Goal: Task Accomplishment & Management: Manage account settings

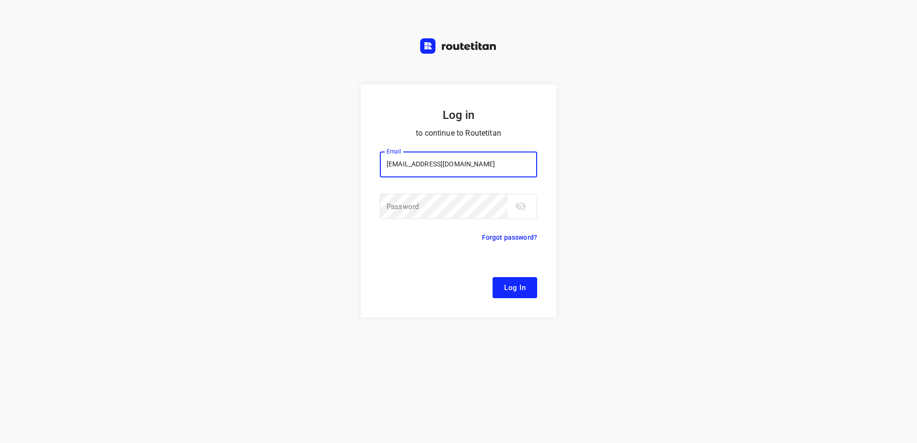
type input "[EMAIL_ADDRESS][DOMAIN_NAME]"
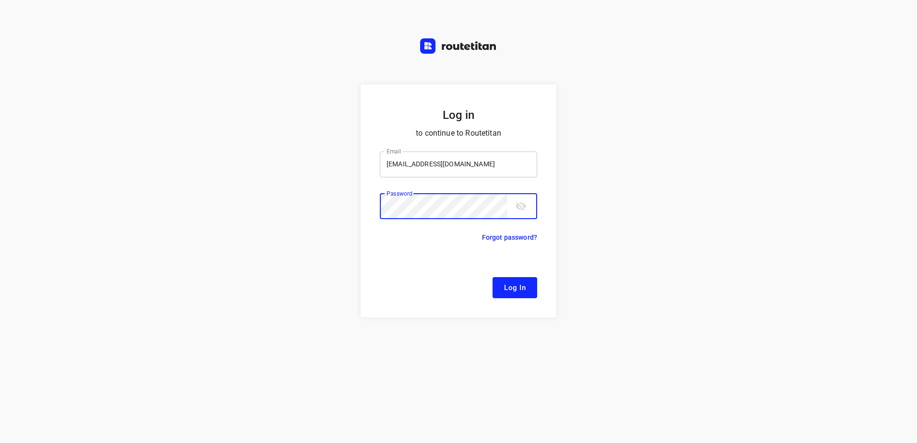
click at [493, 277] on button "Log In" at bounding box center [515, 287] width 45 height 21
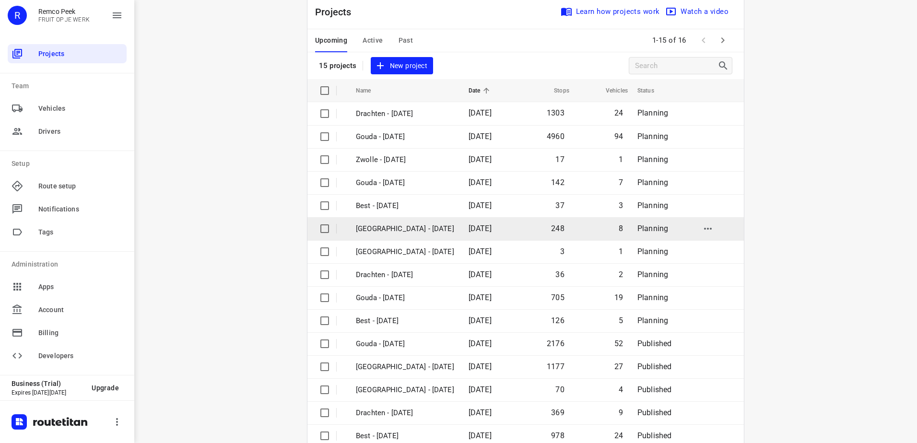
scroll to position [42, 0]
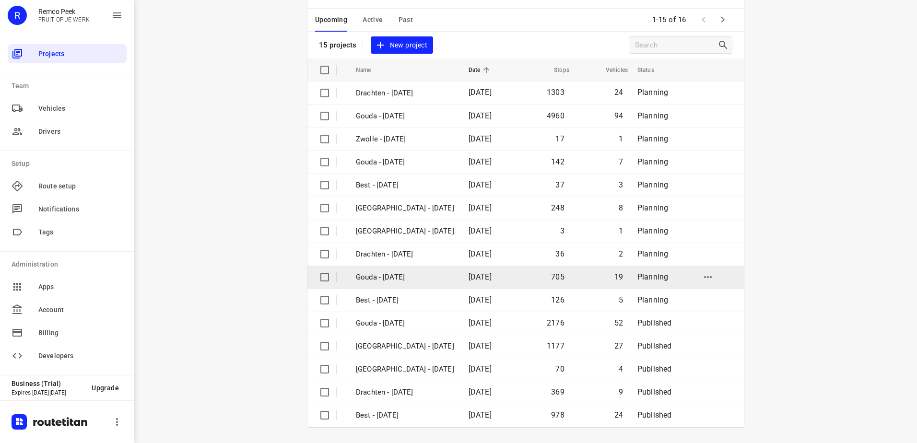
click at [469, 276] on span "[DATE]" at bounding box center [480, 277] width 23 height 9
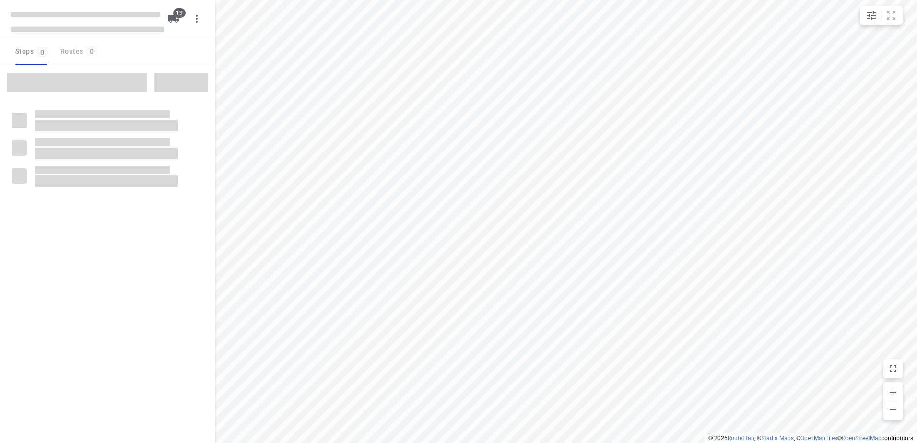
checkbox input "true"
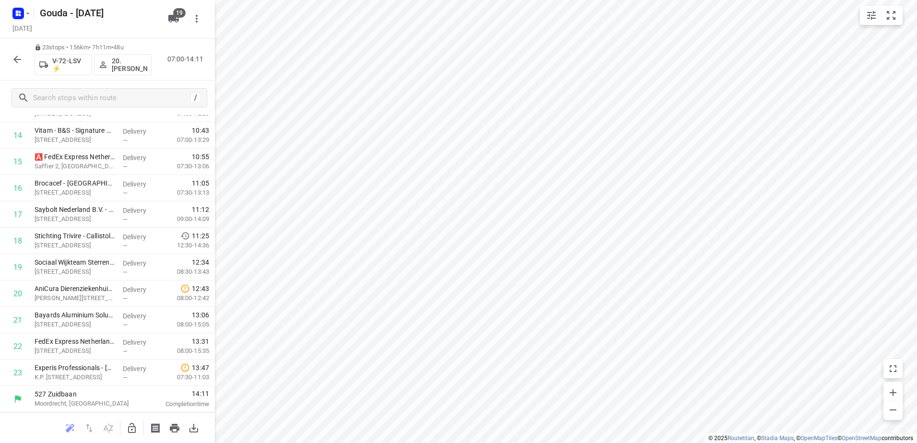
scroll to position [384, 0]
click at [20, 18] on rect "button" at bounding box center [18, 14] width 12 height 12
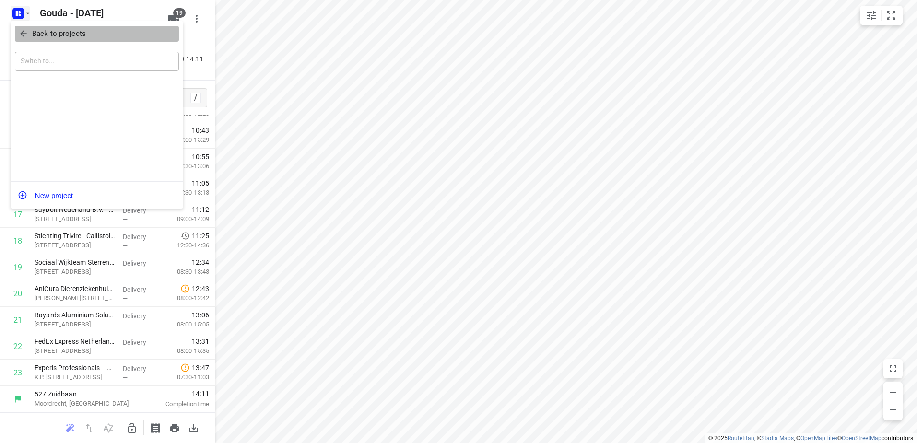
click at [34, 34] on p "Back to projects" at bounding box center [59, 33] width 54 height 11
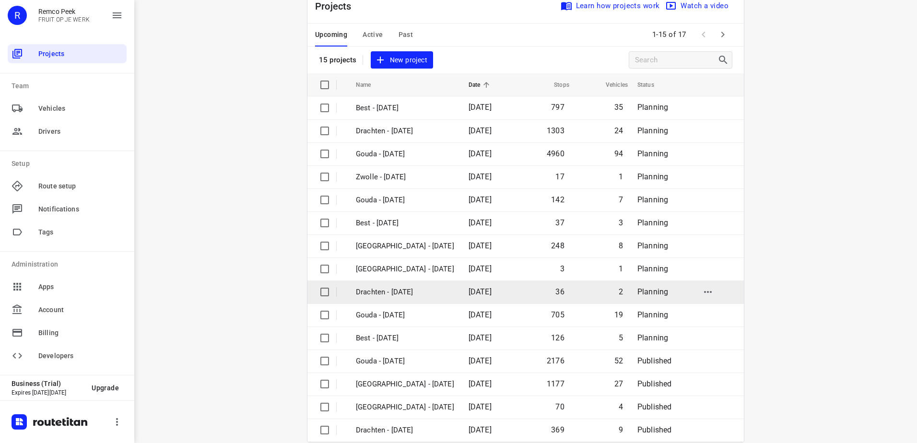
scroll to position [42, 0]
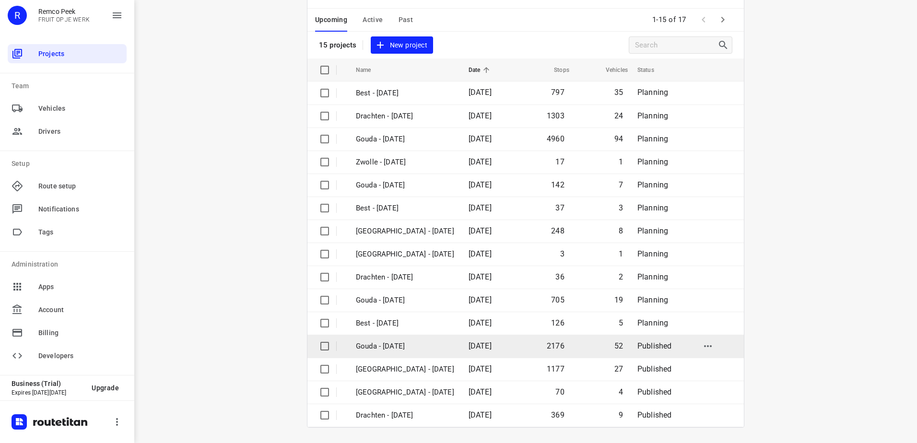
click at [404, 351] on p "Gouda - [DATE]" at bounding box center [405, 346] width 98 height 11
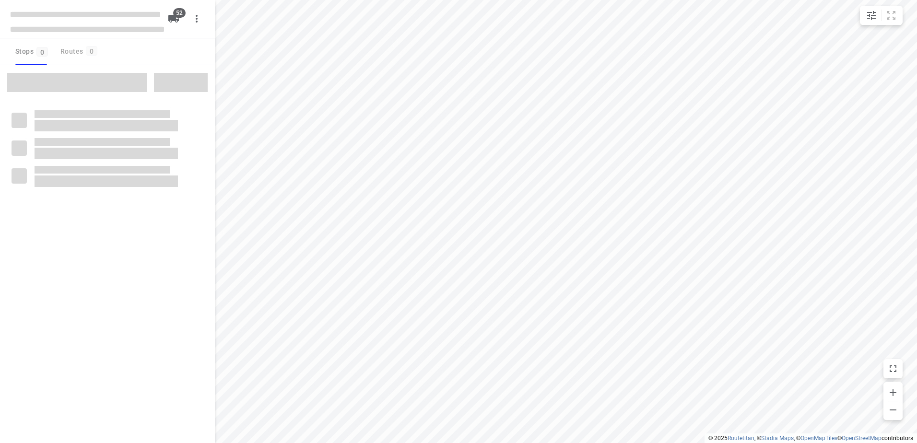
checkbox input "true"
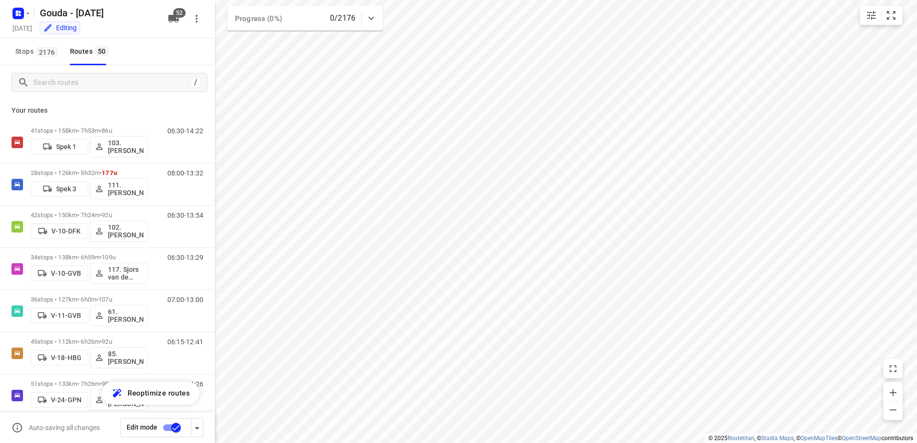
click at [571, 0] on html "i © 2025 Routetitan , © Stadia Maps , © OpenMapTiles © OpenStreetMap contributo…" at bounding box center [458, 221] width 917 height 443
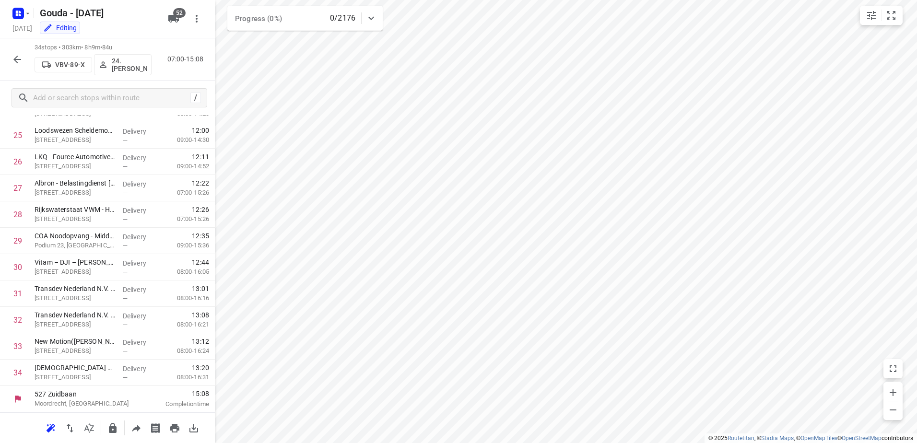
scroll to position [674, 0]
click at [9, 21] on div at bounding box center [20, 13] width 23 height 19
click at [15, 12] on rect "button" at bounding box center [18, 14] width 12 height 12
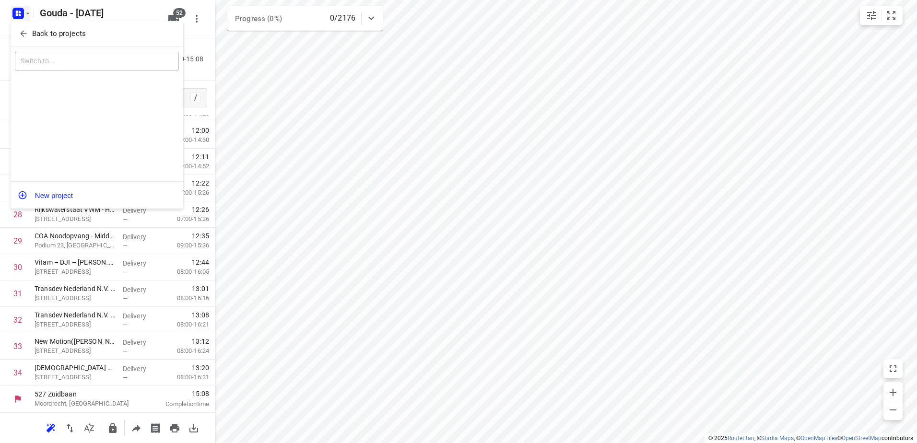
click at [29, 35] on span "Back to projects" at bounding box center [97, 33] width 156 height 11
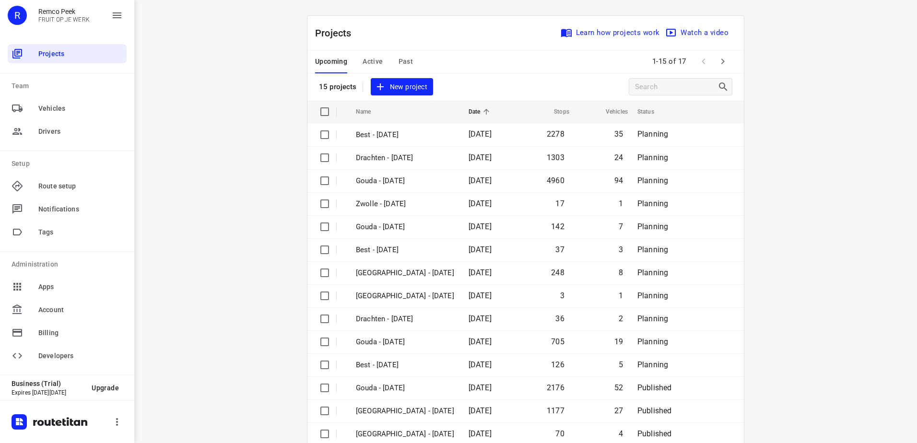
click at [358, 56] on div "Upcoming Active Past" at bounding box center [371, 61] width 113 height 23
click at [363, 57] on span "Active" at bounding box center [373, 62] width 20 height 12
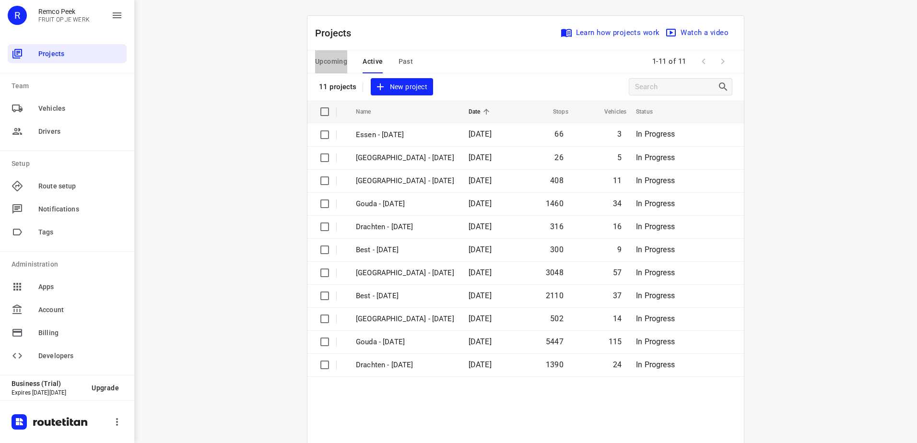
click at [340, 65] on span "Upcoming" at bounding box center [331, 62] width 32 height 12
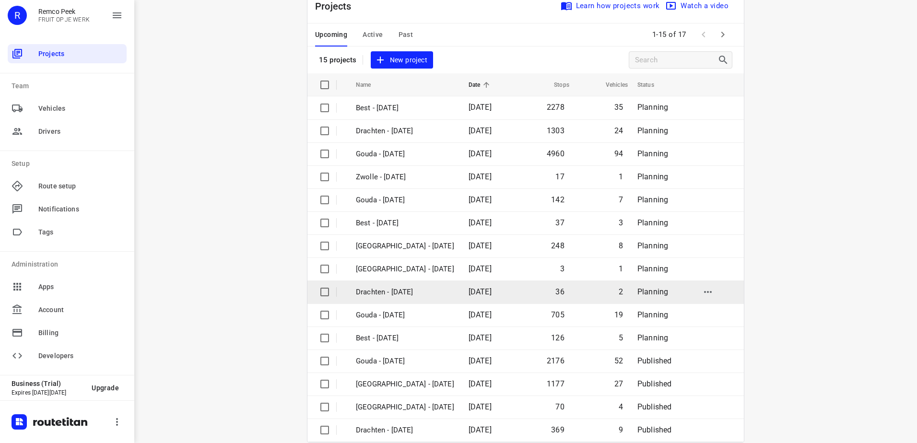
scroll to position [42, 0]
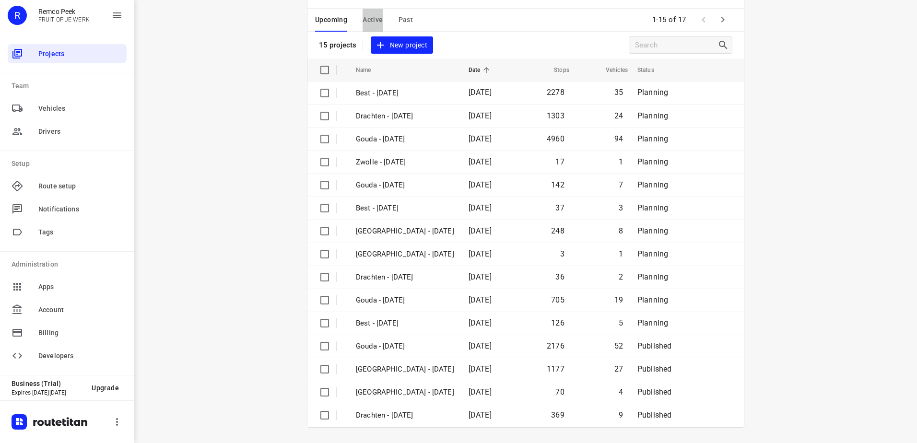
click at [372, 20] on span "Active" at bounding box center [373, 20] width 20 height 12
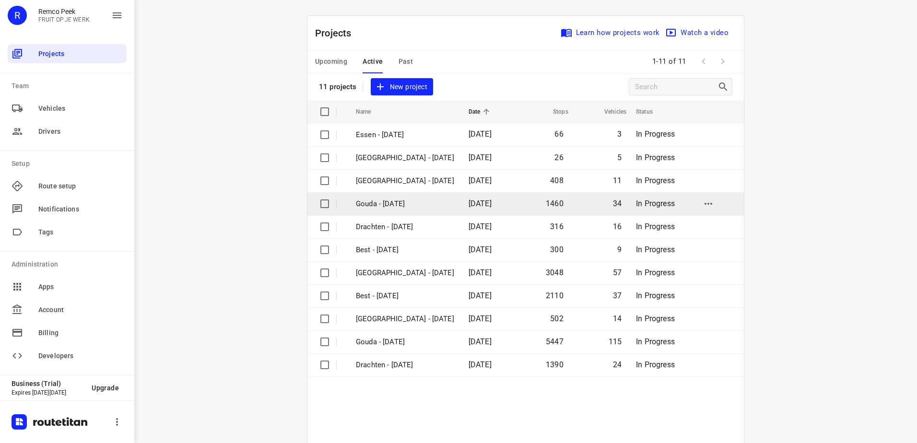
click at [415, 201] on p "Gouda - [DATE]" at bounding box center [405, 204] width 98 height 11
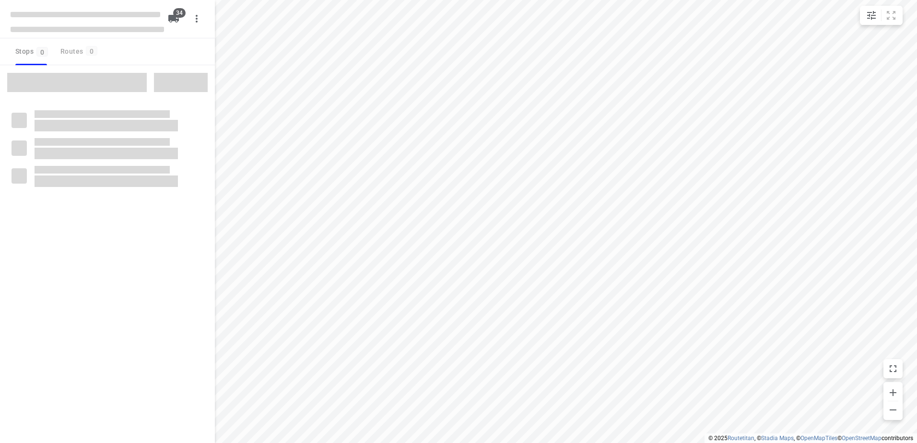
checkbox input "true"
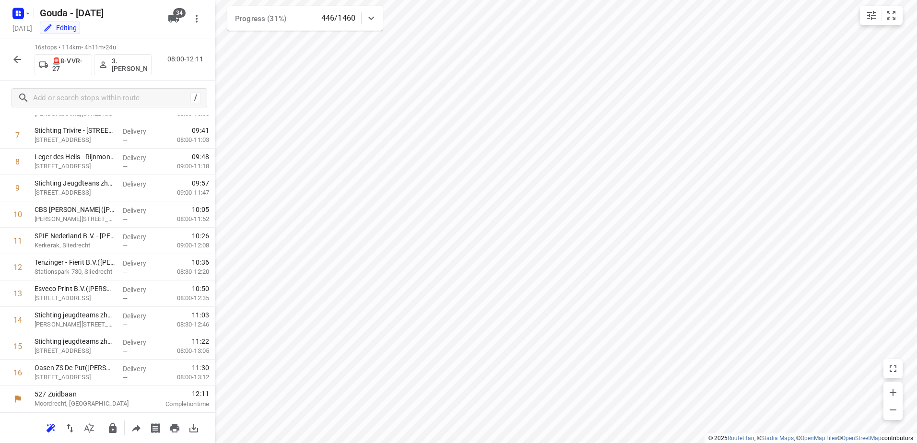
scroll to position [199, 0]
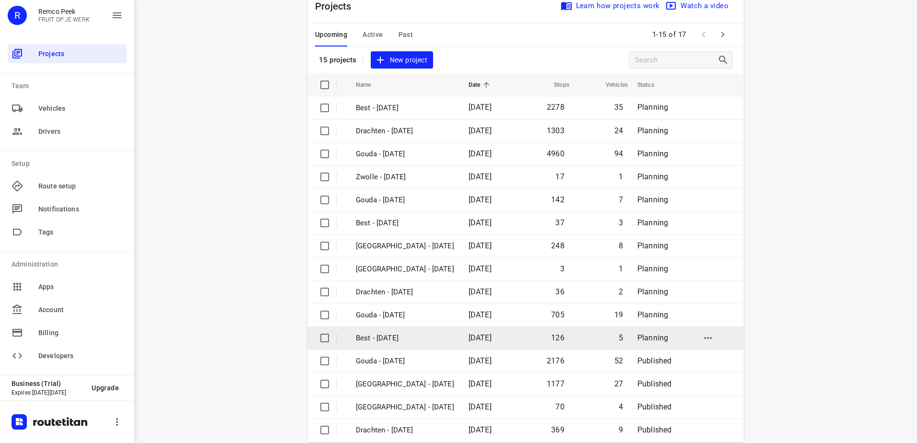
scroll to position [42, 0]
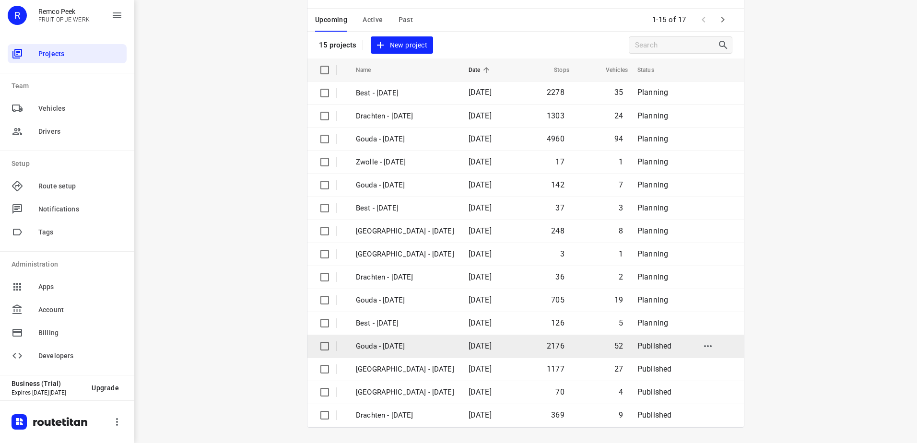
click at [469, 348] on span "[DATE]" at bounding box center [480, 346] width 23 height 9
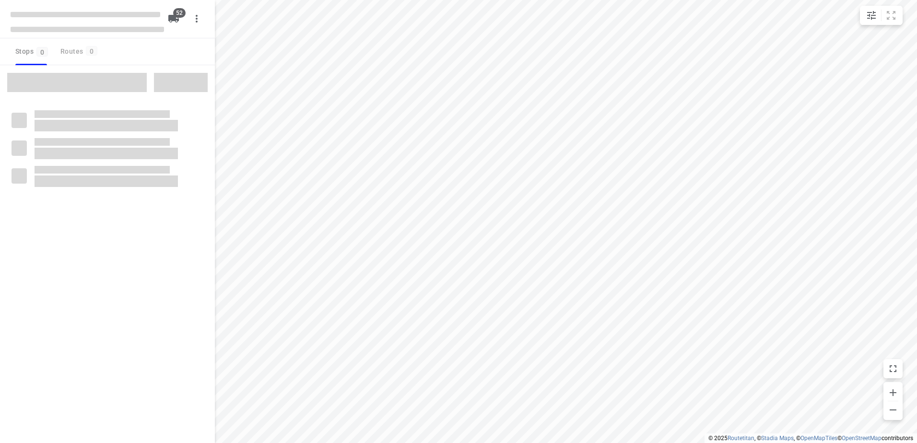
checkbox input "true"
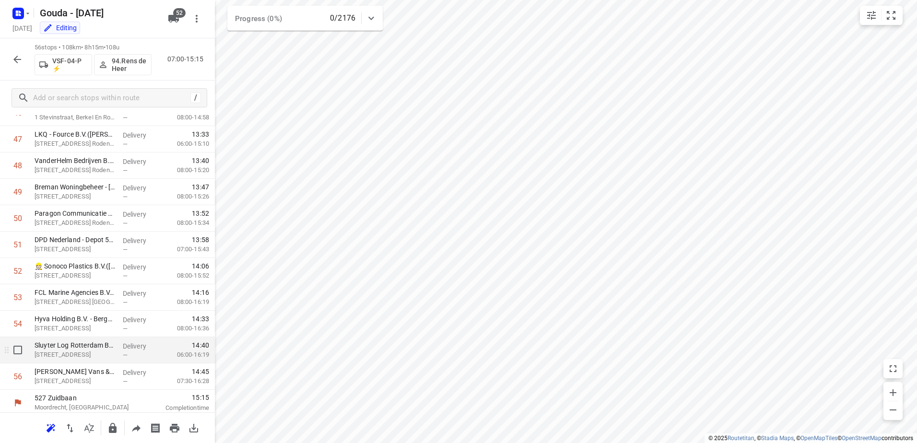
scroll to position [1255, 0]
